Goal: Information Seeking & Learning: Learn about a topic

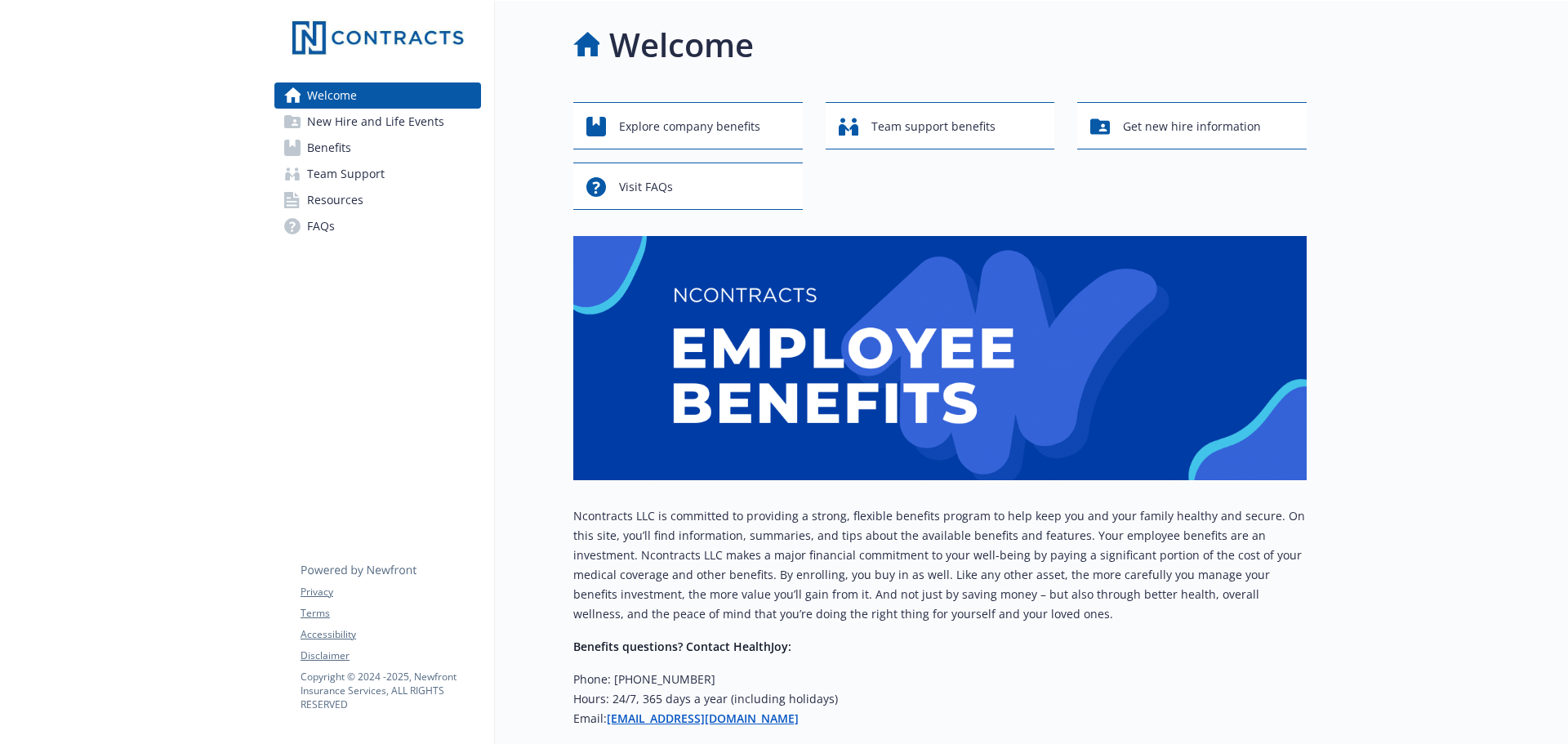
click at [396, 138] on link "Benefits" at bounding box center [377, 148] width 207 height 26
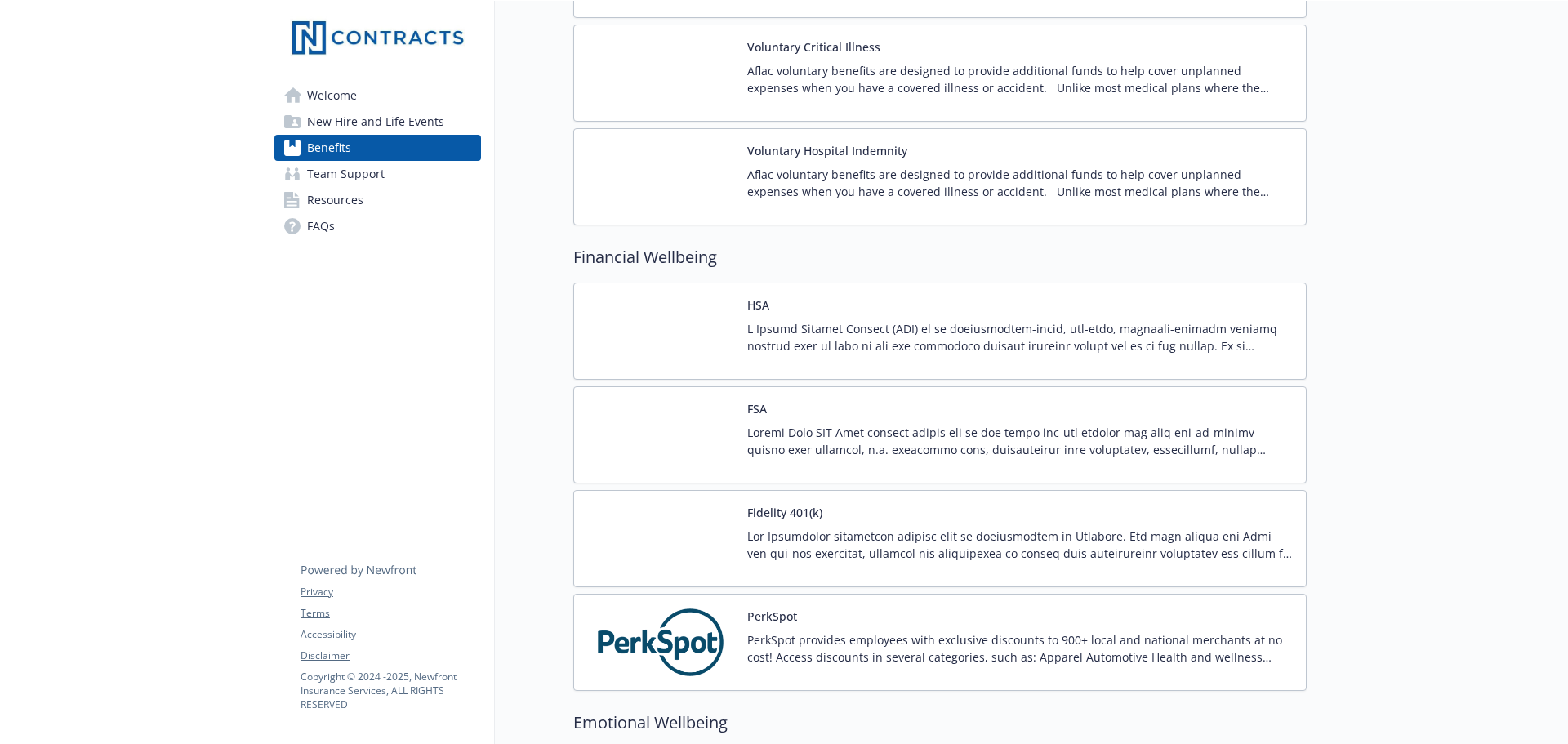
scroll to position [1553, 0]
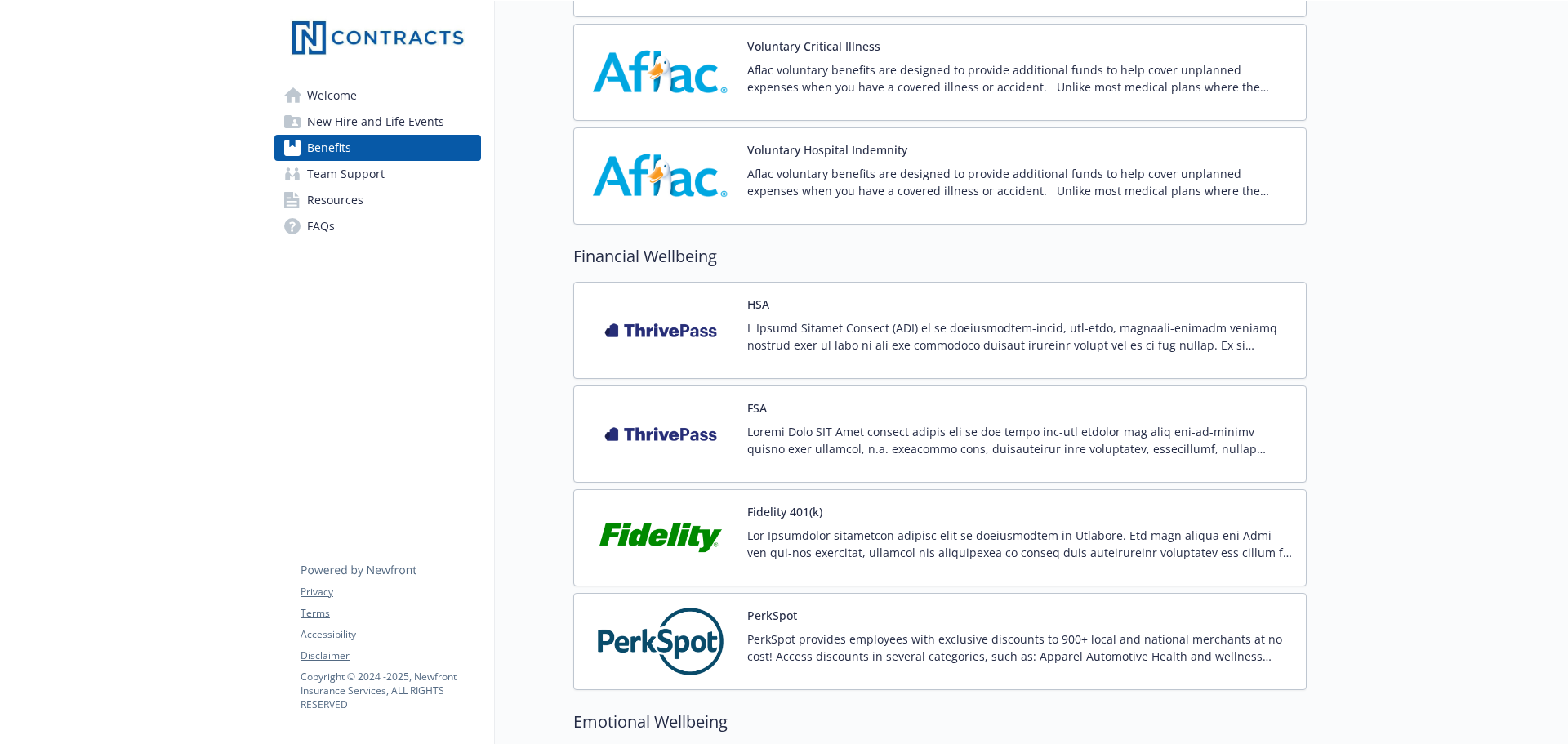
click at [914, 335] on p at bounding box center [1020, 336] width 546 height 34
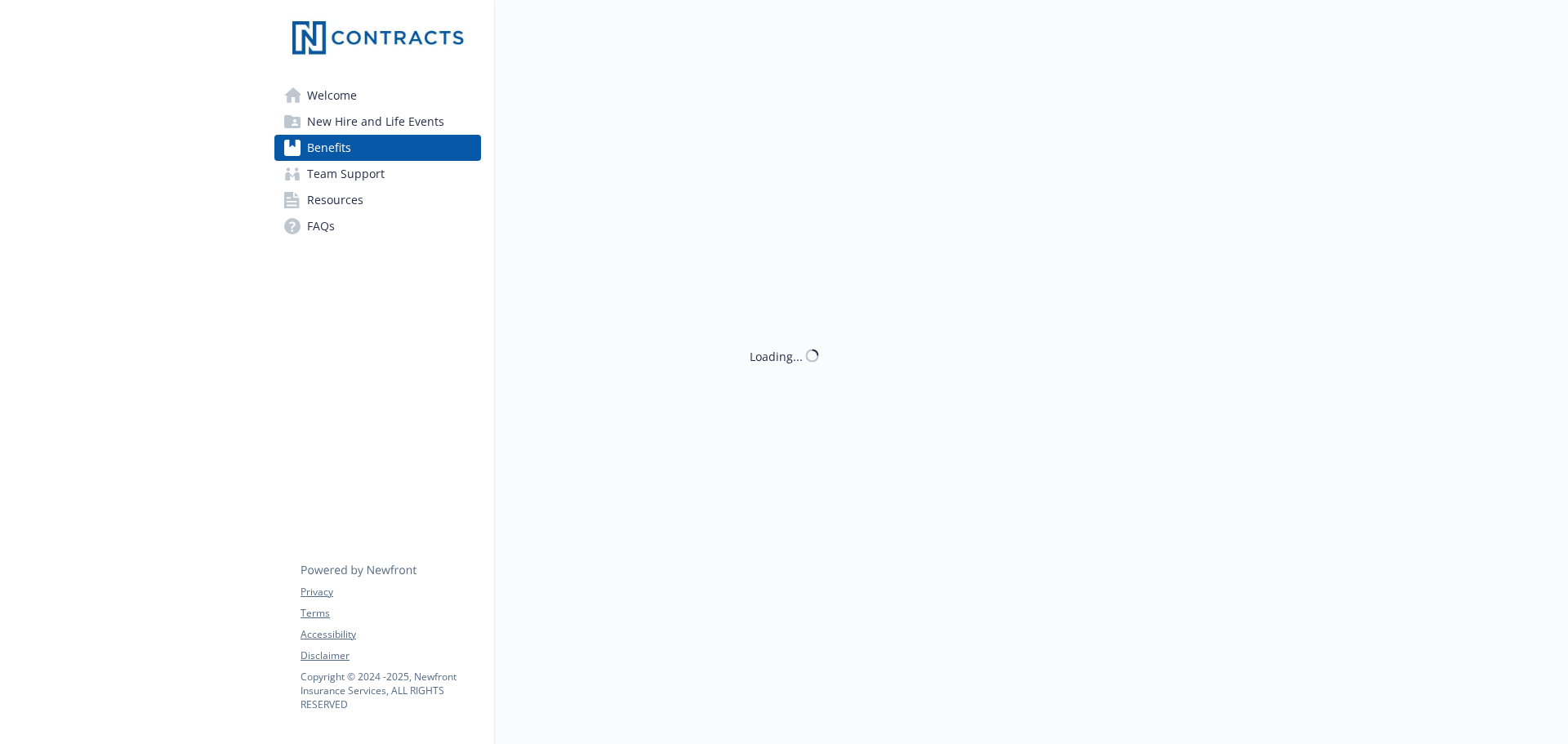
scroll to position [1553, 0]
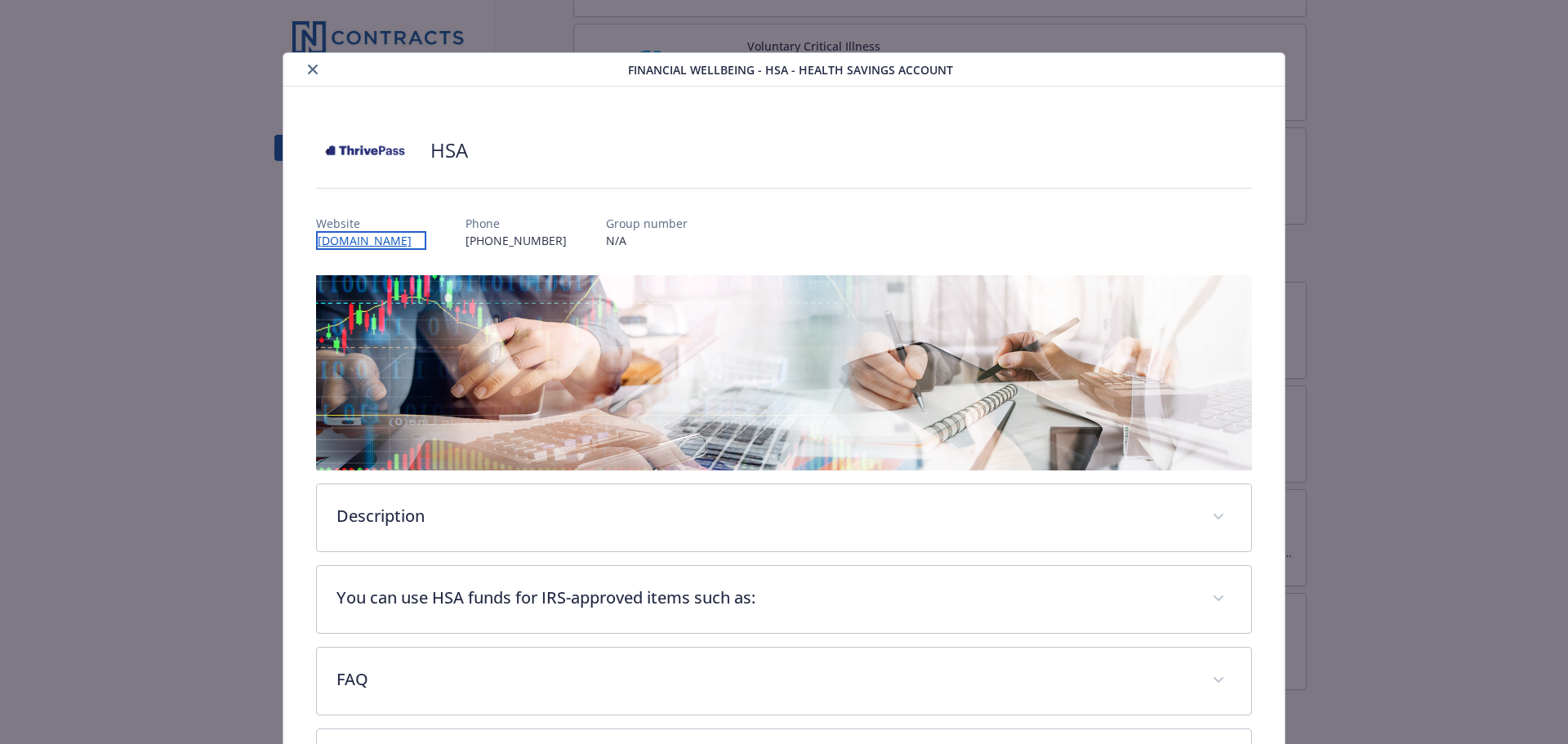
click at [334, 239] on link "[DOMAIN_NAME]" at bounding box center [370, 241] width 110 height 19
